Goal: Task Accomplishment & Management: Manage account settings

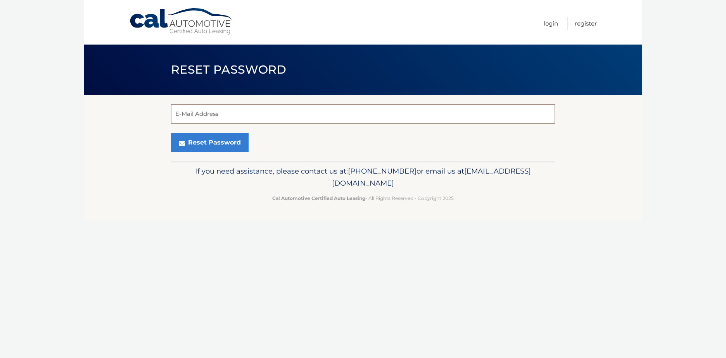
click at [207, 113] on input "E-Mail Address" at bounding box center [363, 113] width 384 height 19
type input "nina1434@hotmail.com"
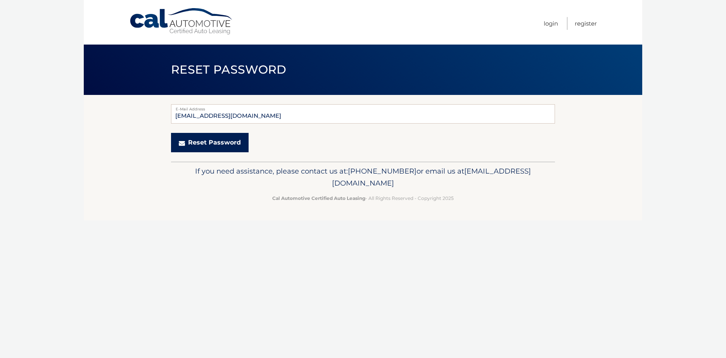
click at [217, 144] on button "Reset Password" at bounding box center [210, 142] width 78 height 19
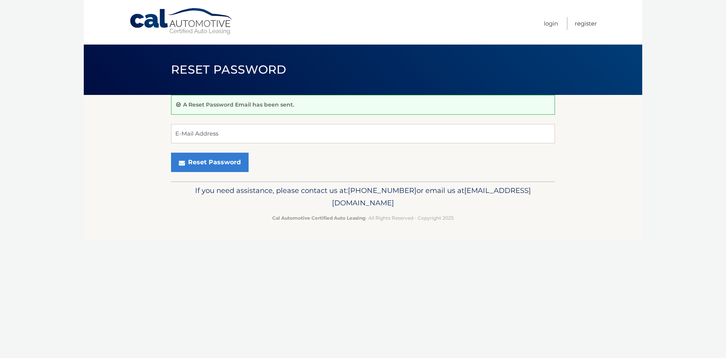
drag, startPoint x: 296, startPoint y: 341, endPoint x: 294, endPoint y: 332, distance: 9.5
click at [296, 341] on div "Cal Automotive Menu Login Register Reset Password ×" at bounding box center [363, 179] width 558 height 358
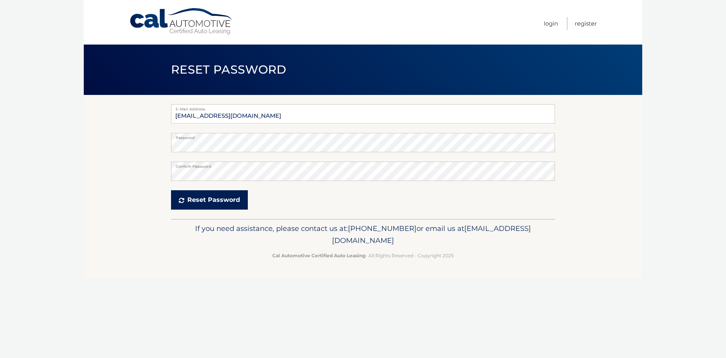
click at [201, 205] on button "Reset Password" at bounding box center [209, 199] width 77 height 19
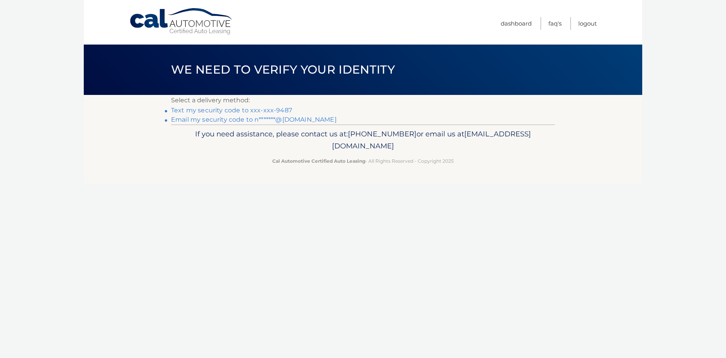
click at [249, 110] on link "Text my security code to xxx-xxx-9487" at bounding box center [231, 110] width 121 height 7
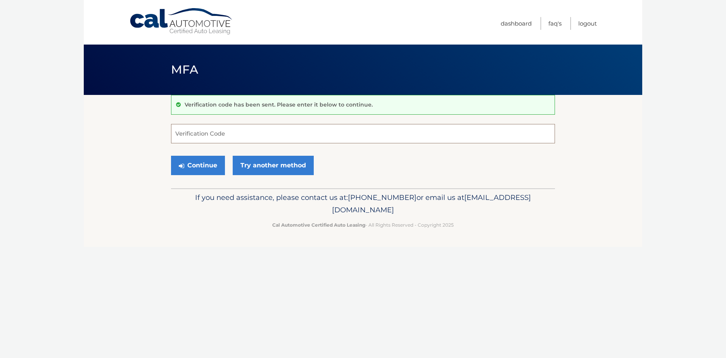
click at [213, 135] on input "Verification Code" at bounding box center [363, 133] width 384 height 19
type input "045438"
click at [209, 167] on button "Continue" at bounding box center [198, 165] width 54 height 19
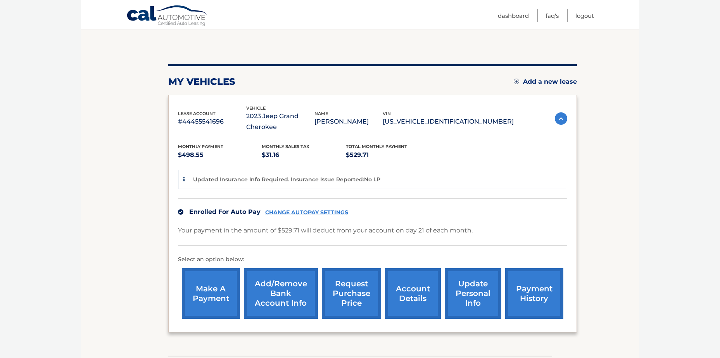
scroll to position [78, 0]
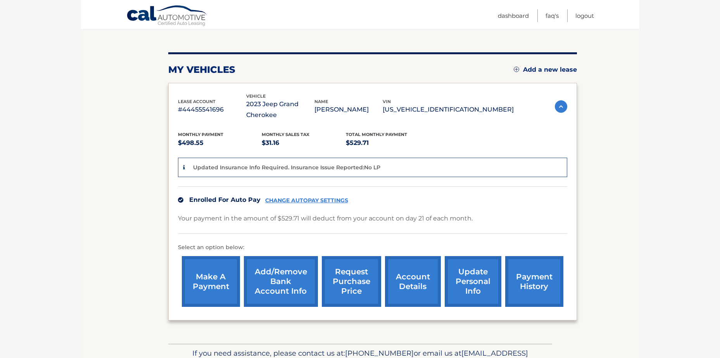
click at [411, 282] on link "account details" at bounding box center [413, 281] width 56 height 51
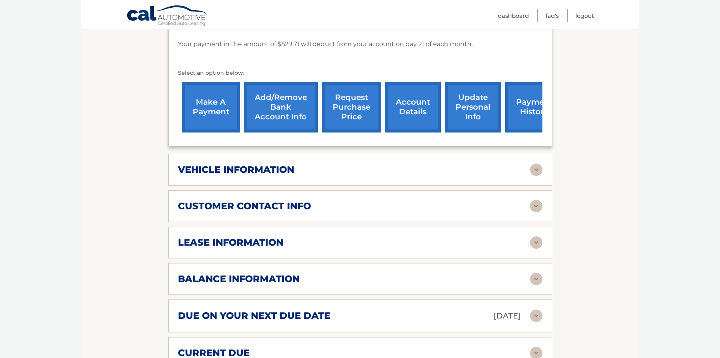
scroll to position [271, 0]
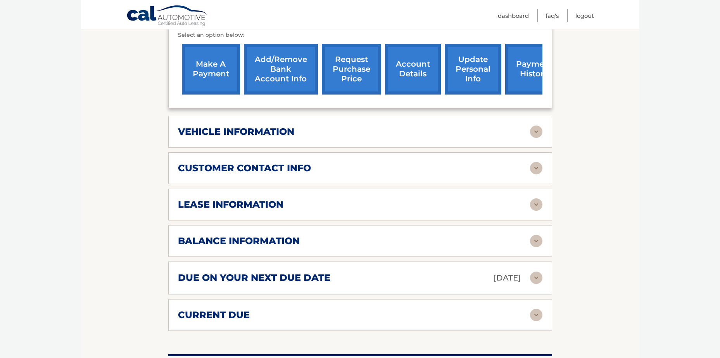
click at [530, 207] on img at bounding box center [536, 205] width 12 height 12
